Goal: Task Accomplishment & Management: Manage account settings

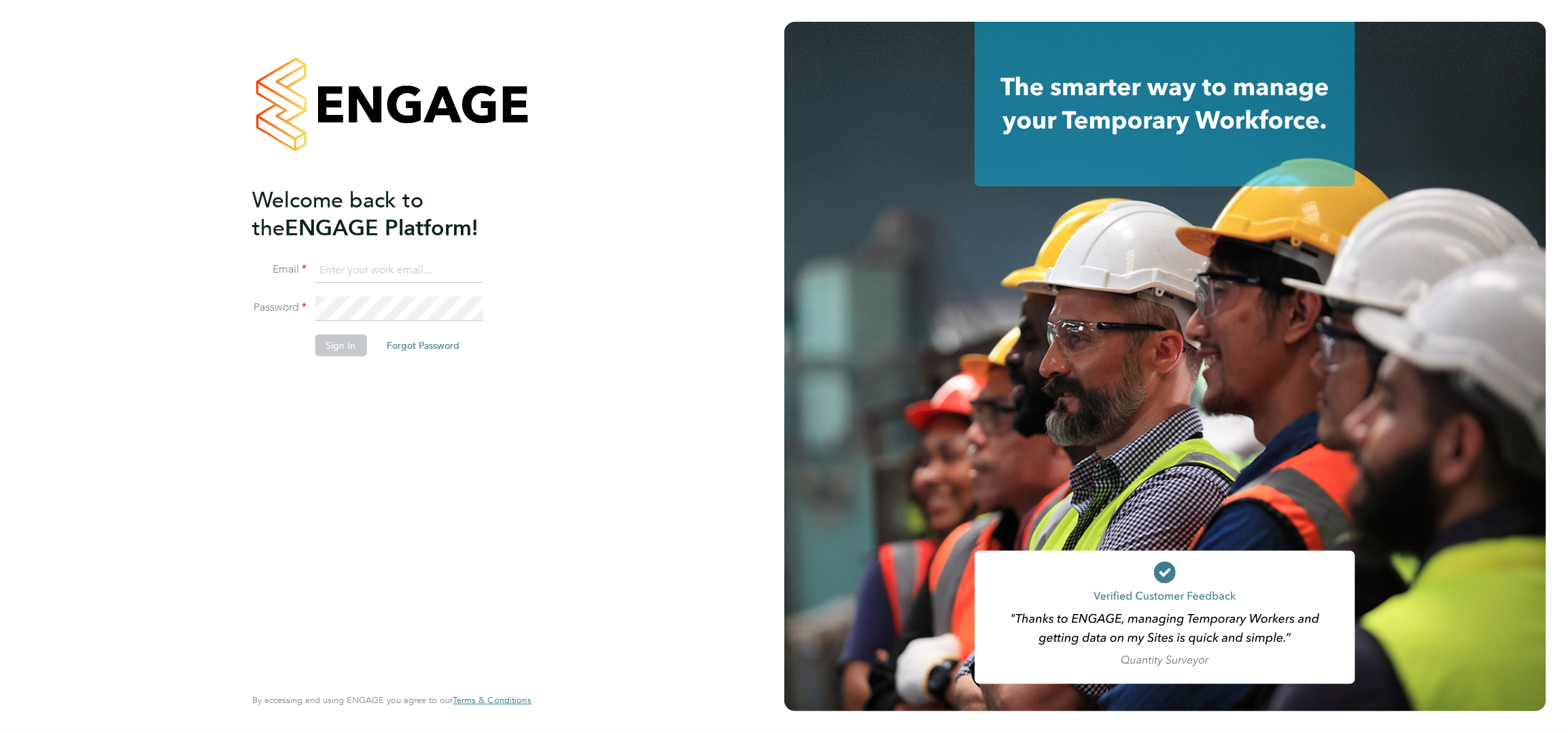
type input "[EMAIL_ADDRESS][PERSON_NAME][PERSON_NAME][DOMAIN_NAME]"
click at [335, 344] on button "Sign In" at bounding box center [341, 344] width 51 height 21
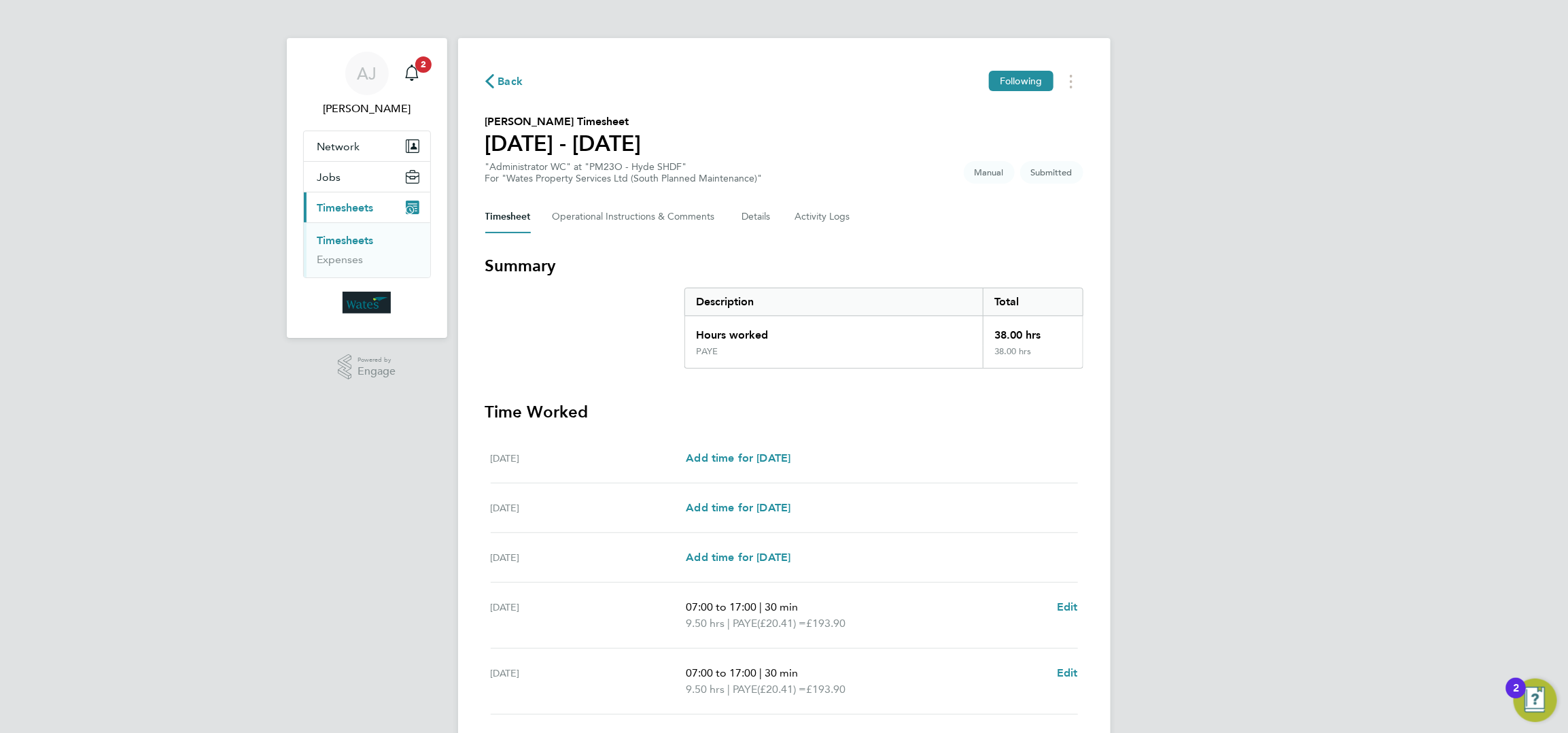
scroll to position [232, 0]
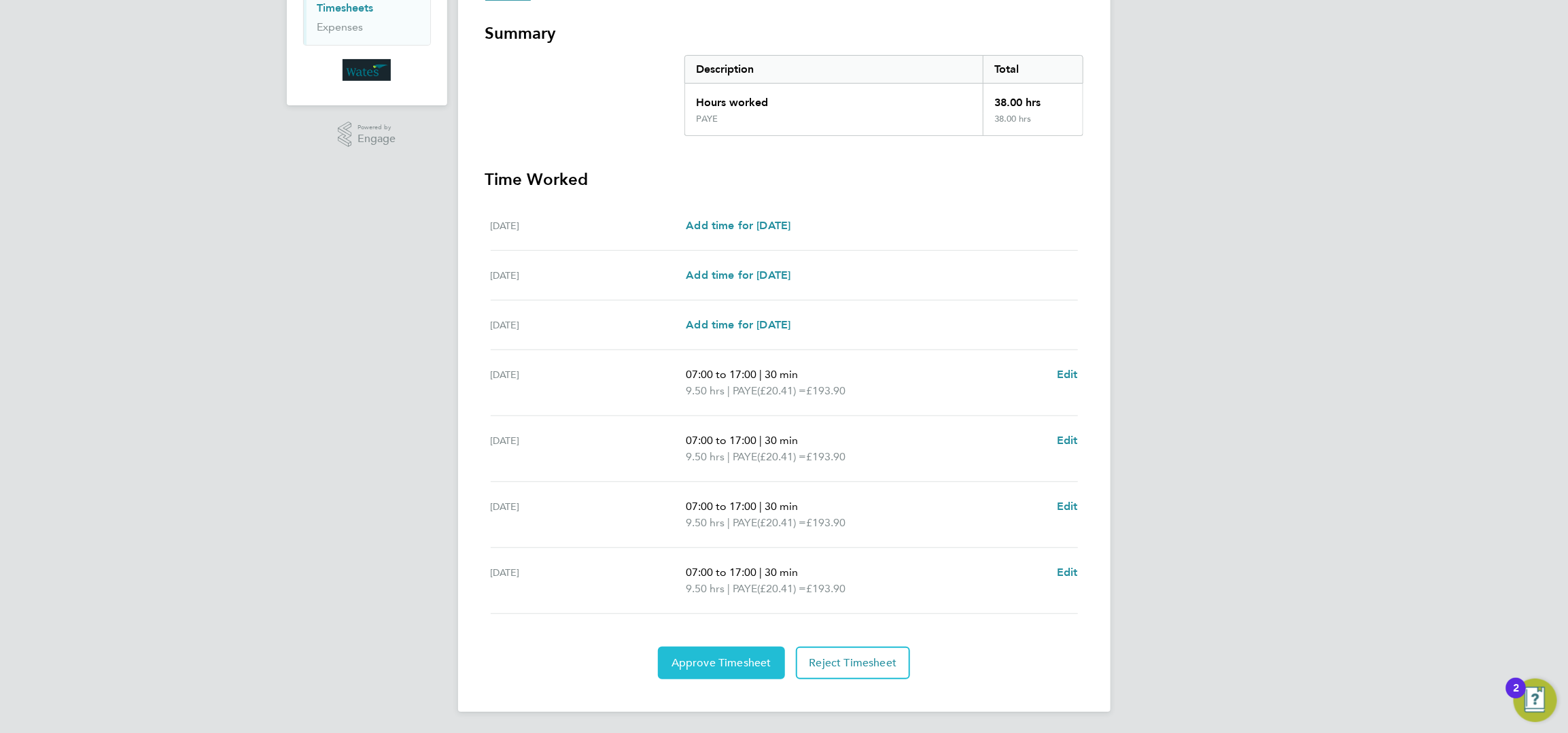
click at [754, 664] on span "Approve Timesheet" at bounding box center [721, 663] width 100 height 14
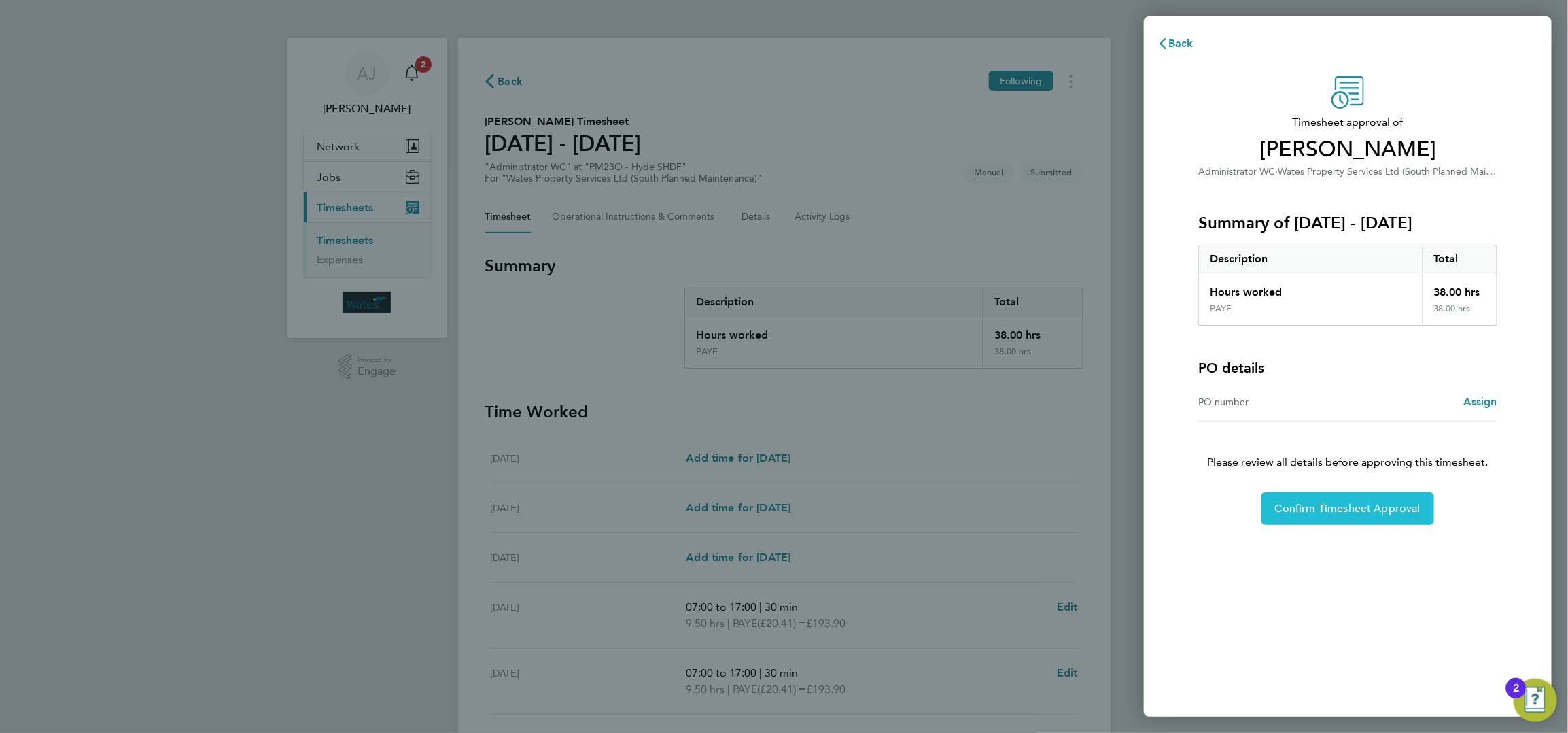
click at [1294, 499] on button "Confirm Timesheet Approval" at bounding box center [1348, 508] width 173 height 32
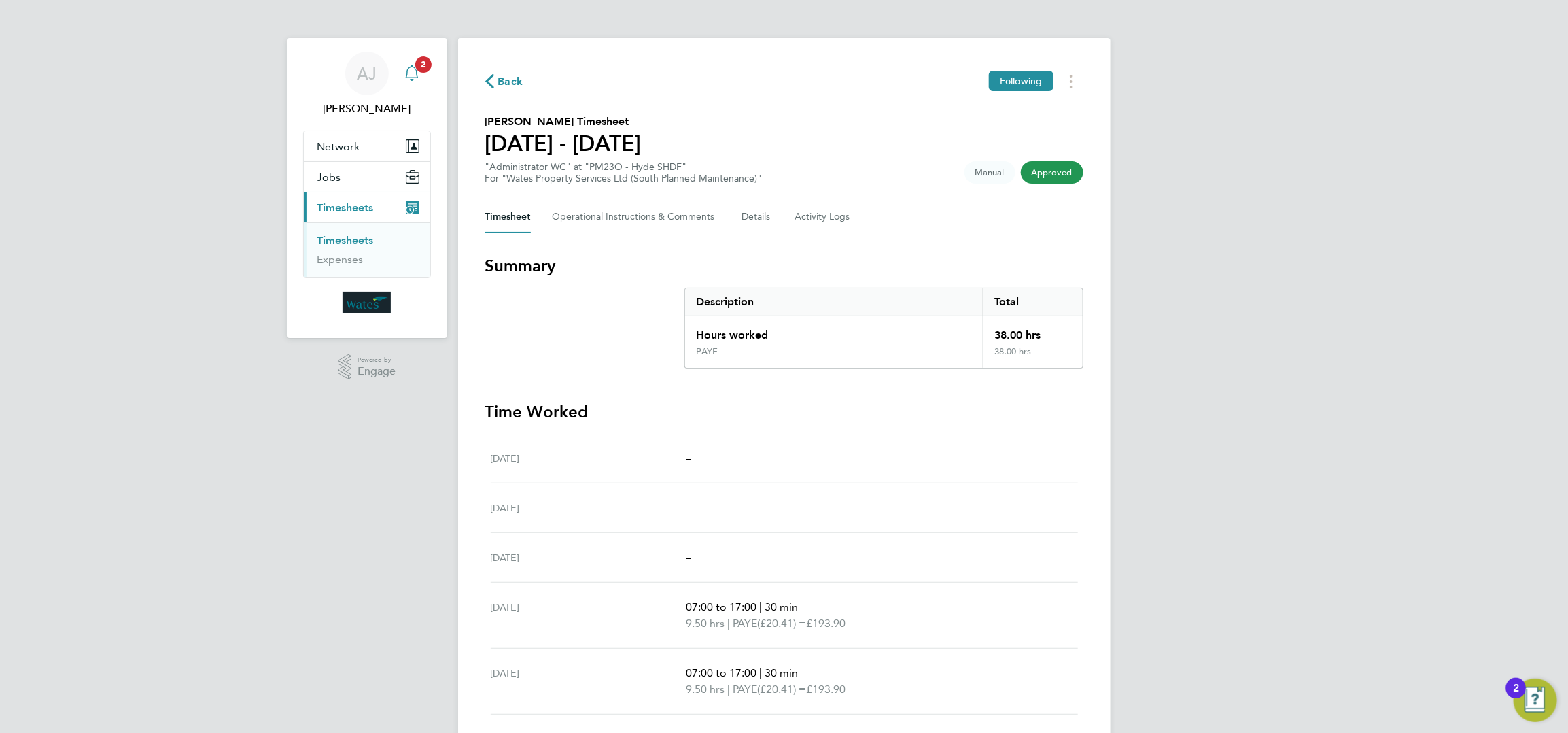
click at [413, 69] on icon "Main navigation" at bounding box center [412, 73] width 16 height 16
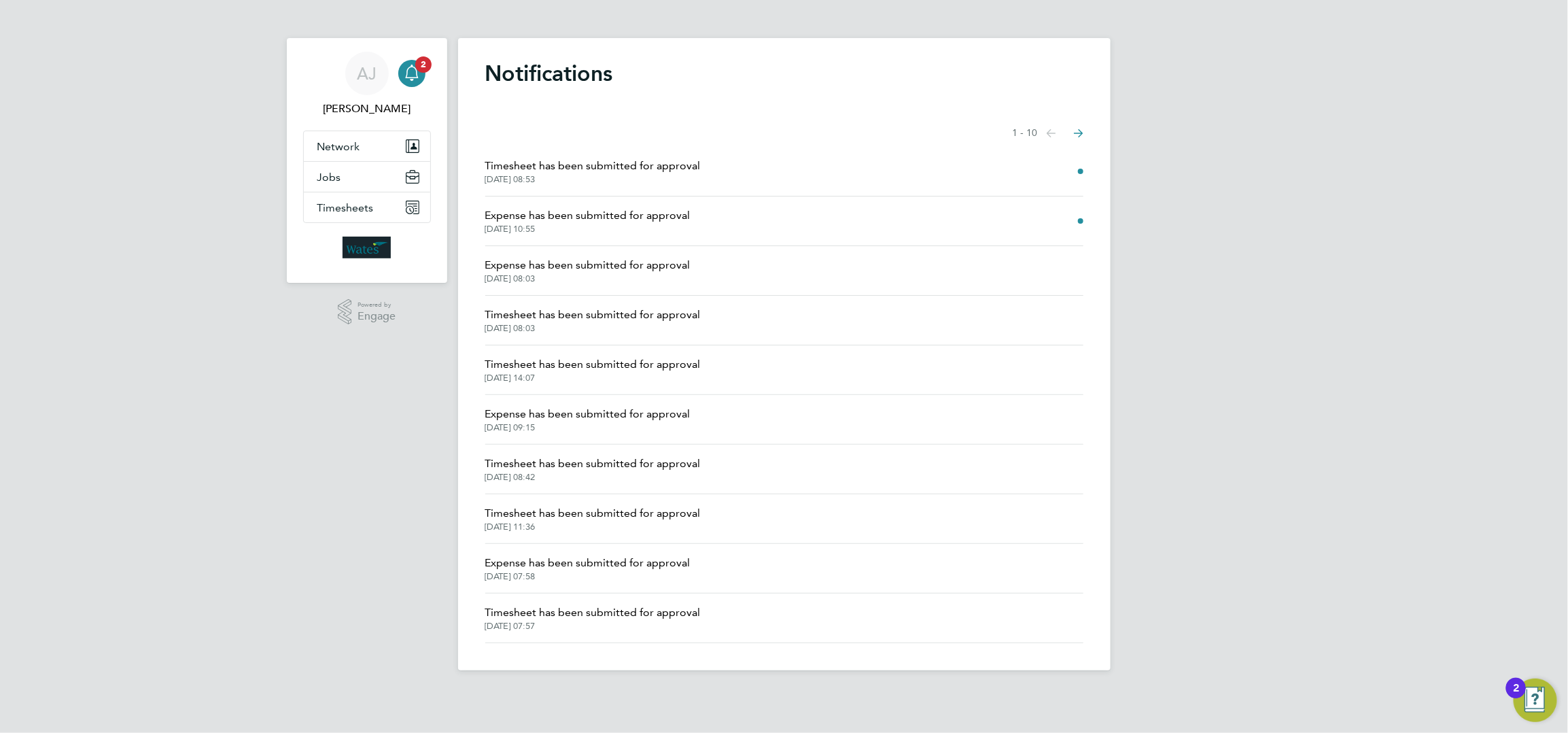
click at [628, 231] on span "01 Sep 2025, 10:55" at bounding box center [588, 229] width 205 height 11
